Goal: Transaction & Acquisition: Purchase product/service

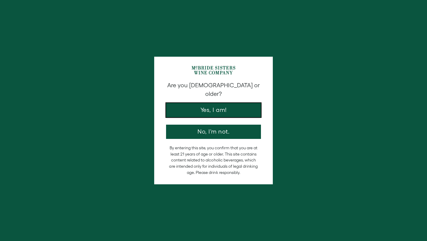
click at [201, 106] on button "Yes, I am!" at bounding box center [213, 110] width 95 height 14
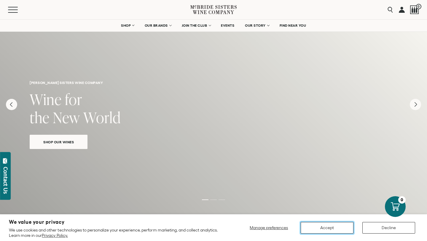
click at [319, 225] on button "Accept" at bounding box center [327, 228] width 53 height 12
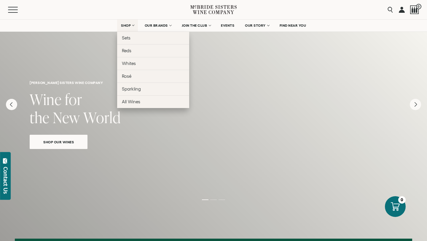
click at [127, 26] on span "SHOP" at bounding box center [126, 25] width 10 height 4
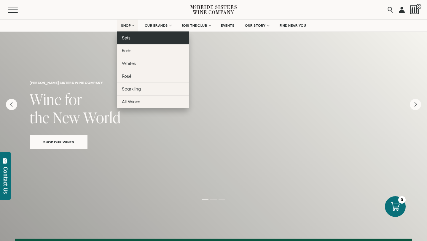
click at [130, 37] on link "Sets" at bounding box center [153, 37] width 72 height 13
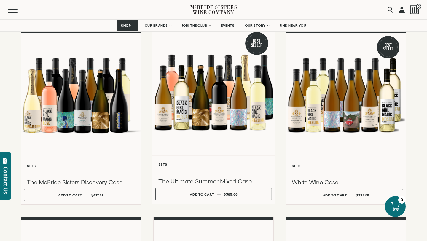
scroll to position [72, 0]
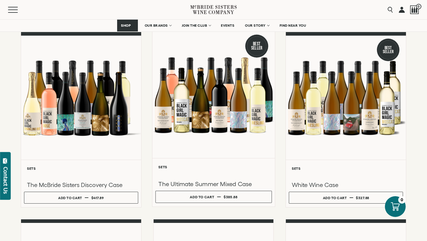
click at [176, 152] on div at bounding box center [213, 94] width 122 height 126
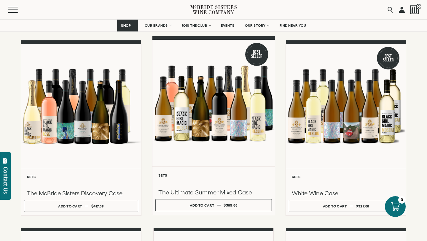
scroll to position [65, 0]
